Goal: Transaction & Acquisition: Purchase product/service

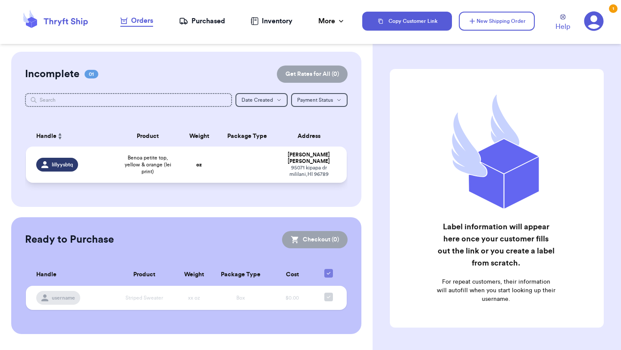
click at [220, 166] on td at bounding box center [247, 165] width 58 height 36
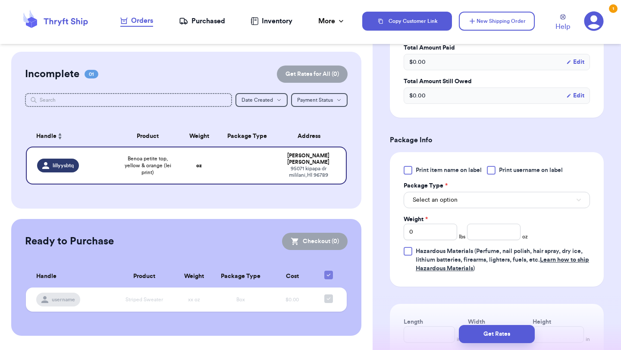
scroll to position [283, 0]
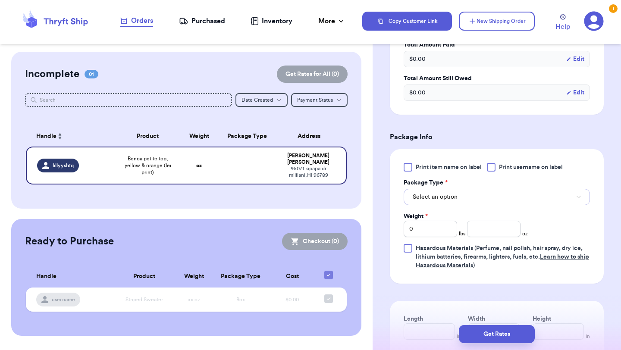
click at [489, 201] on button "Select an option" at bounding box center [497, 197] width 186 height 16
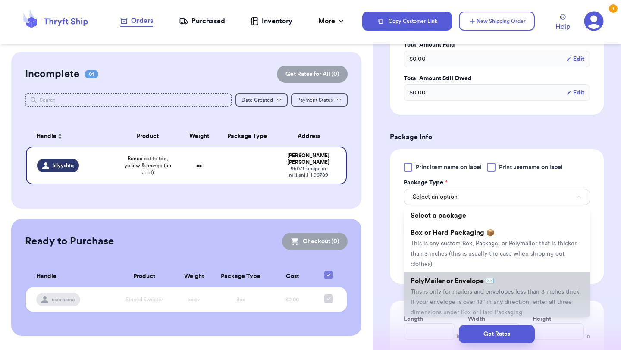
click at [450, 282] on span "PolyMailer or Envelope ✉️" at bounding box center [453, 281] width 84 height 7
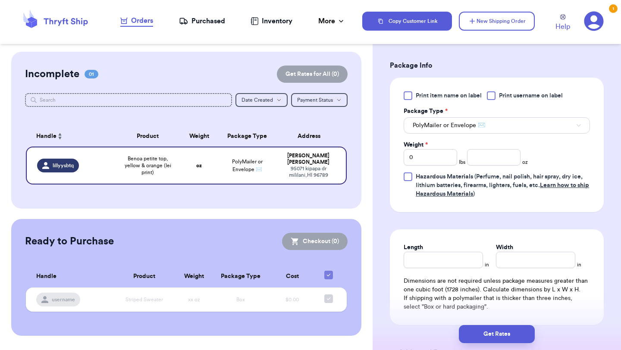
scroll to position [395, 0]
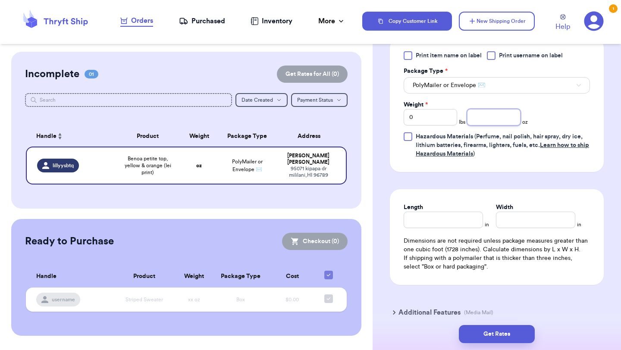
click at [498, 119] on input "number" at bounding box center [493, 117] width 53 height 16
type input "3"
click at [495, 333] on button "Get Rates" at bounding box center [497, 334] width 76 height 18
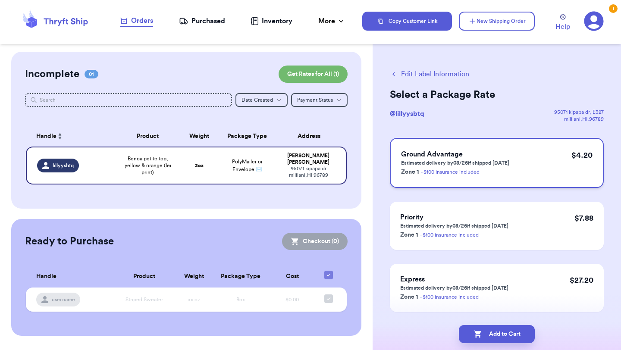
click at [444, 167] on p "Zone 1 - $100 insurance included" at bounding box center [455, 172] width 108 height 10
click at [491, 330] on button "Add to Cart" at bounding box center [497, 334] width 76 height 18
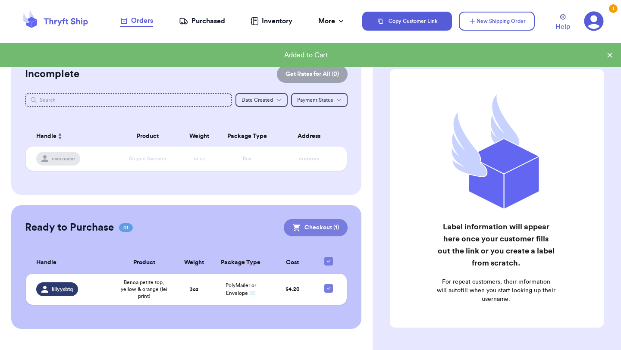
click at [322, 230] on button "Checkout ( 1 )" at bounding box center [316, 227] width 64 height 17
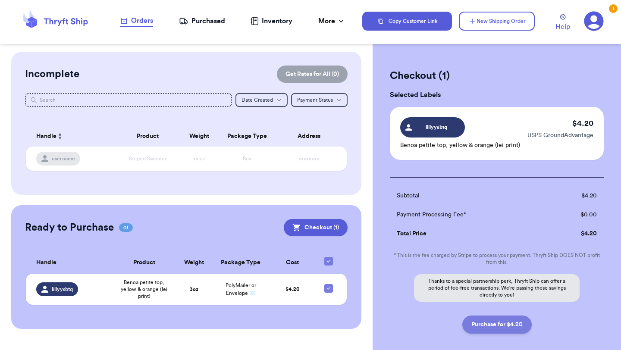
click at [482, 332] on button "Purchase for $4.20" at bounding box center [496, 325] width 69 height 18
checkbox input "false"
checkbox input "true"
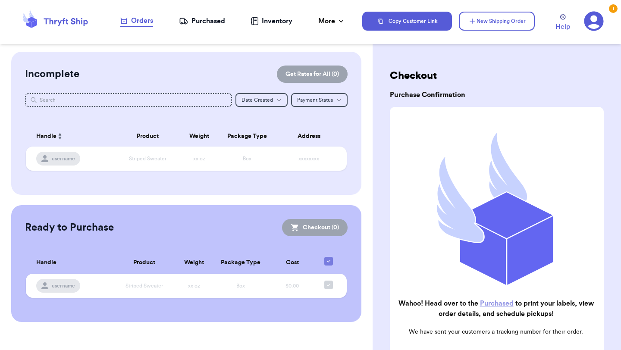
click at [192, 22] on div "Purchased" at bounding box center [202, 21] width 46 height 10
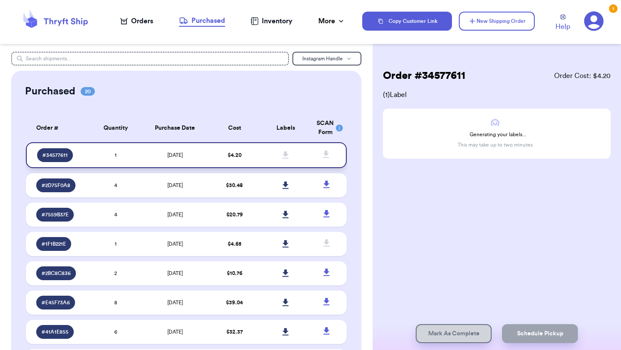
click at [128, 156] on td "1" at bounding box center [115, 155] width 51 height 26
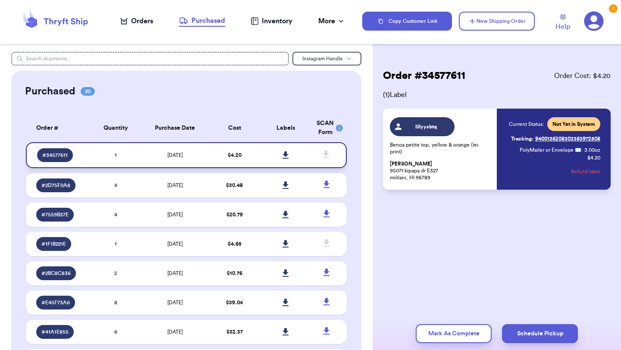
click at [284, 159] on link at bounding box center [286, 155] width 19 height 19
